Goal: Transaction & Acquisition: Obtain resource

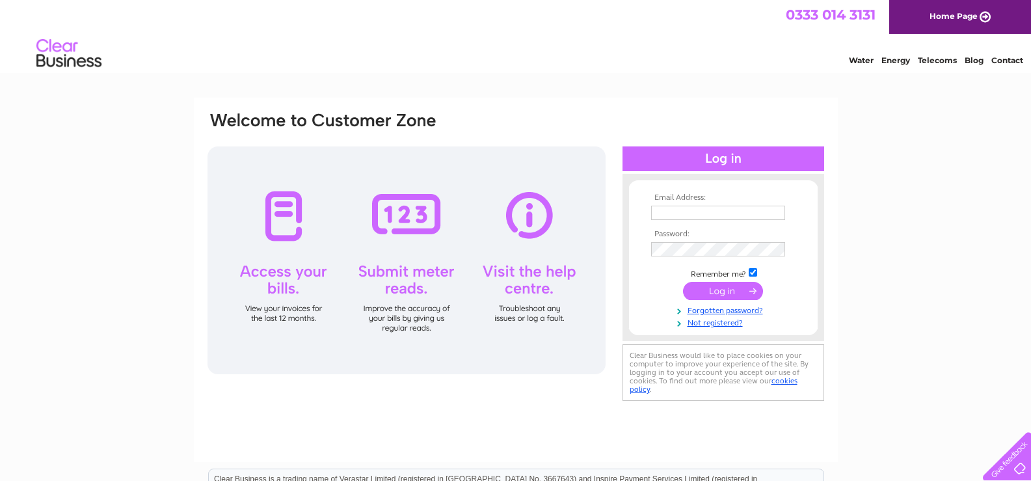
type input "[EMAIL_ADDRESS][DOMAIN_NAME]"
click at [722, 291] on input "submit" at bounding box center [723, 291] width 80 height 18
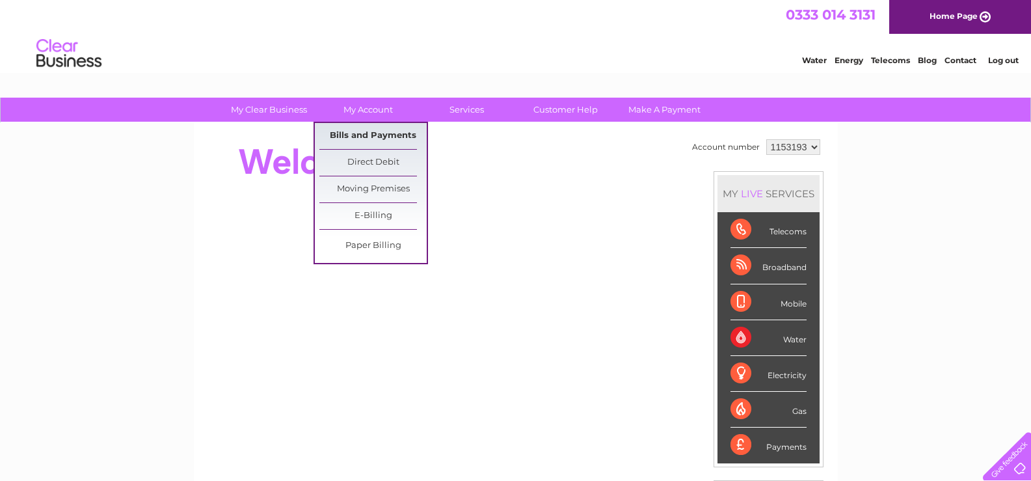
click at [352, 136] on link "Bills and Payments" at bounding box center [372, 136] width 107 height 26
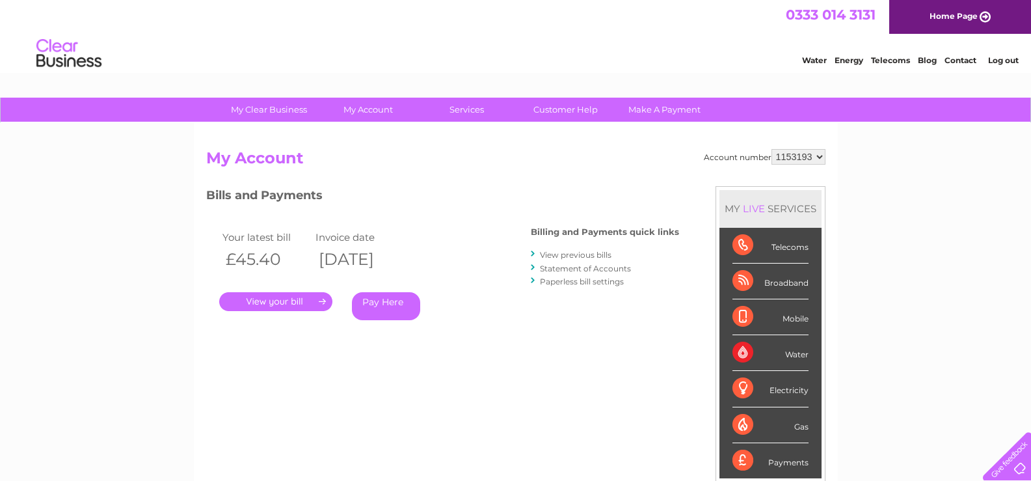
click at [301, 303] on link "." at bounding box center [275, 301] width 113 height 19
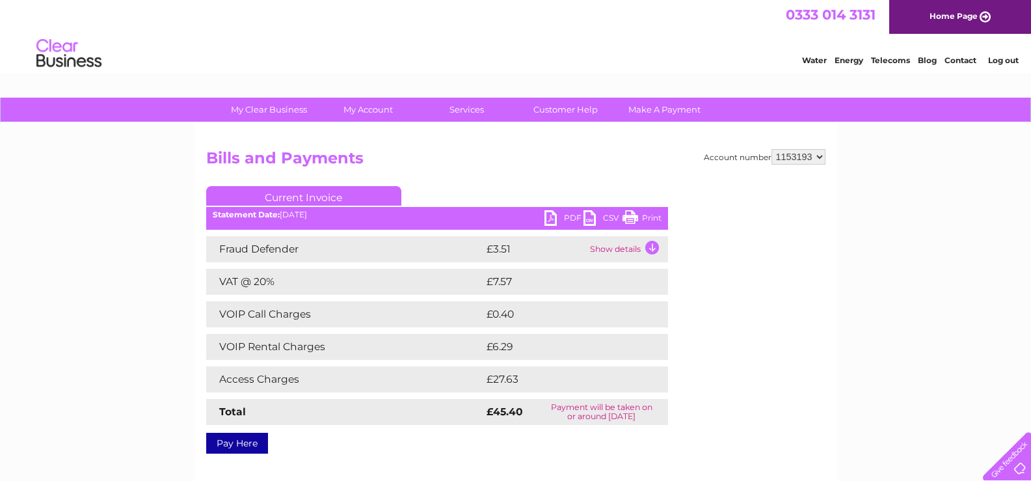
click at [564, 218] on link "PDF" at bounding box center [563, 219] width 39 height 19
